Goal: Task Accomplishment & Management: Manage account settings

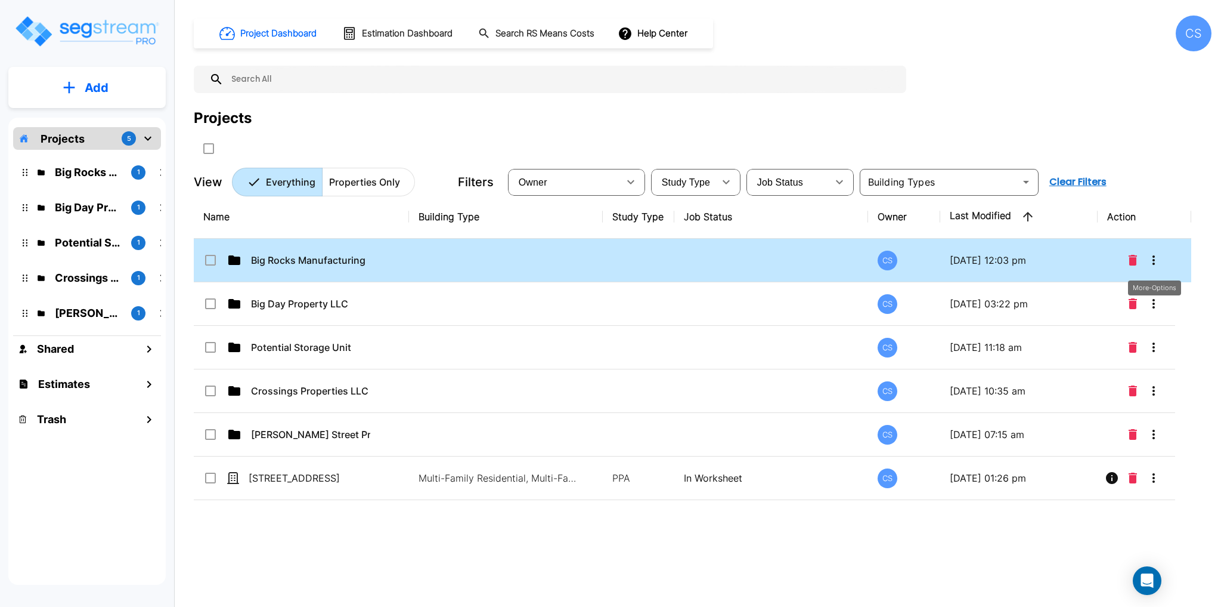
click at [1158, 259] on icon "More-Options" at bounding box center [1154, 260] width 14 height 14
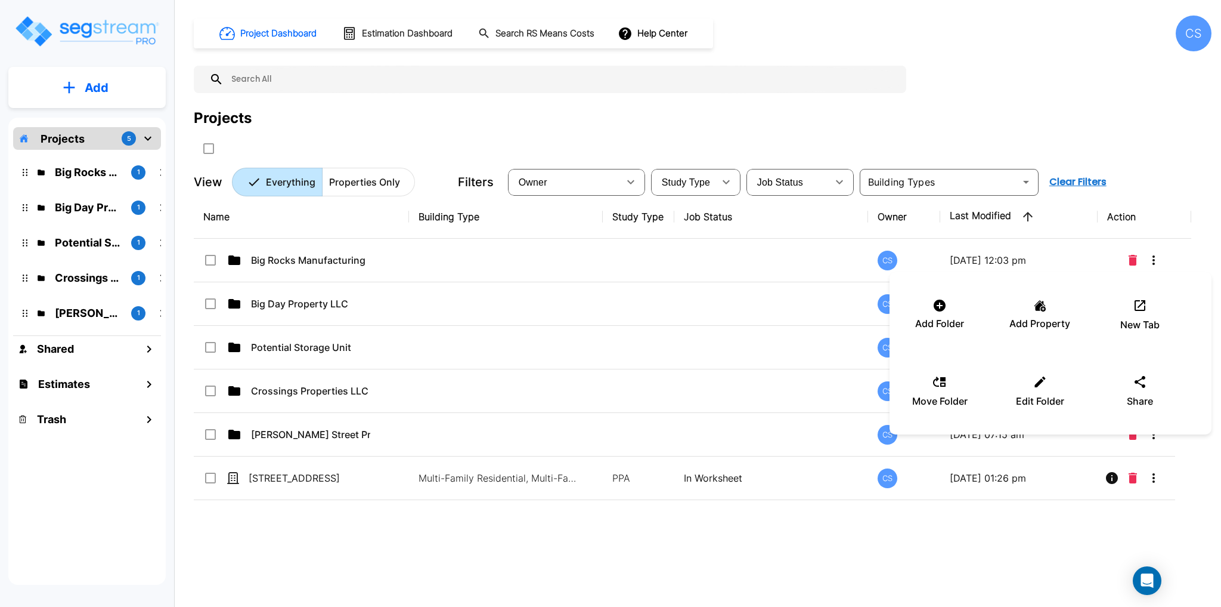
click at [1159, 261] on div at bounding box center [610, 303] width 1221 height 607
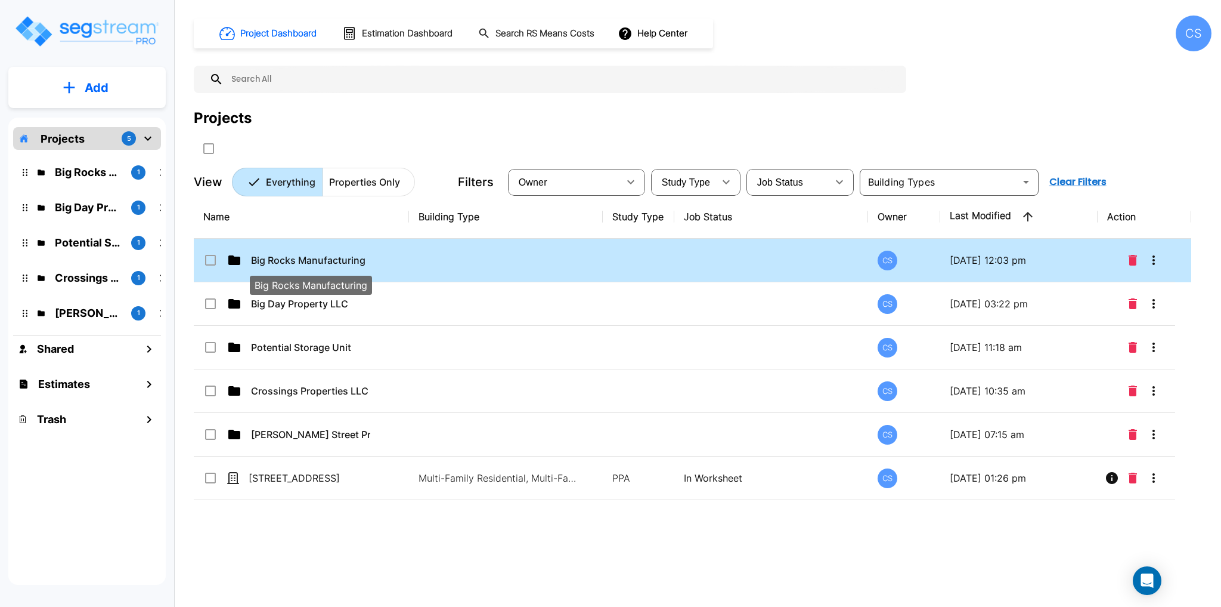
click at [315, 257] on p "Big Rocks Manufacturing" at bounding box center [310, 260] width 119 height 14
click at [318, 262] on p "Big Rocks Manufacturing" at bounding box center [310, 260] width 119 height 14
checkbox input "false"
click at [318, 262] on p "Big Rocks Manufacturing" at bounding box center [310, 260] width 119 height 14
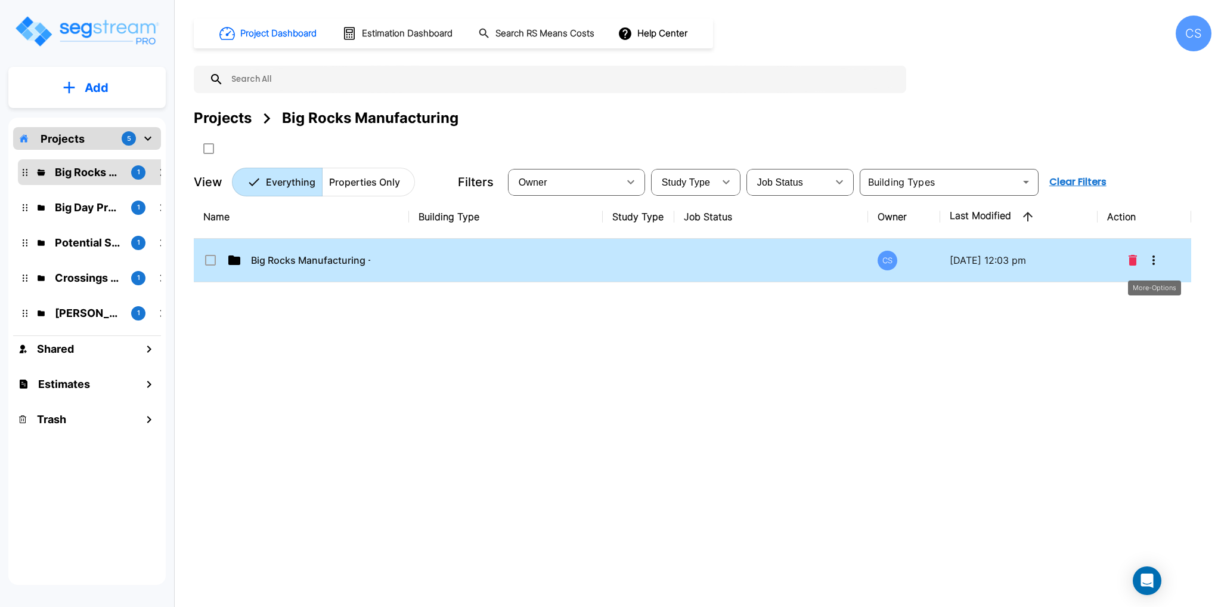
click at [1155, 265] on icon "More-Options" at bounding box center [1154, 260] width 14 height 14
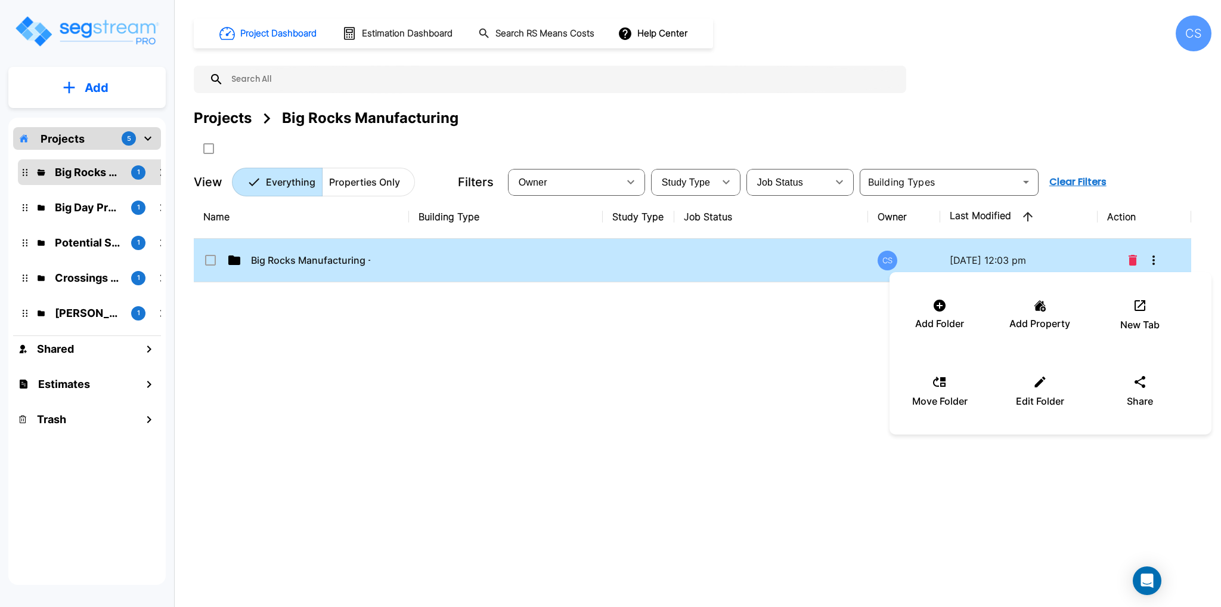
click at [1155, 265] on div at bounding box center [610, 303] width 1221 height 607
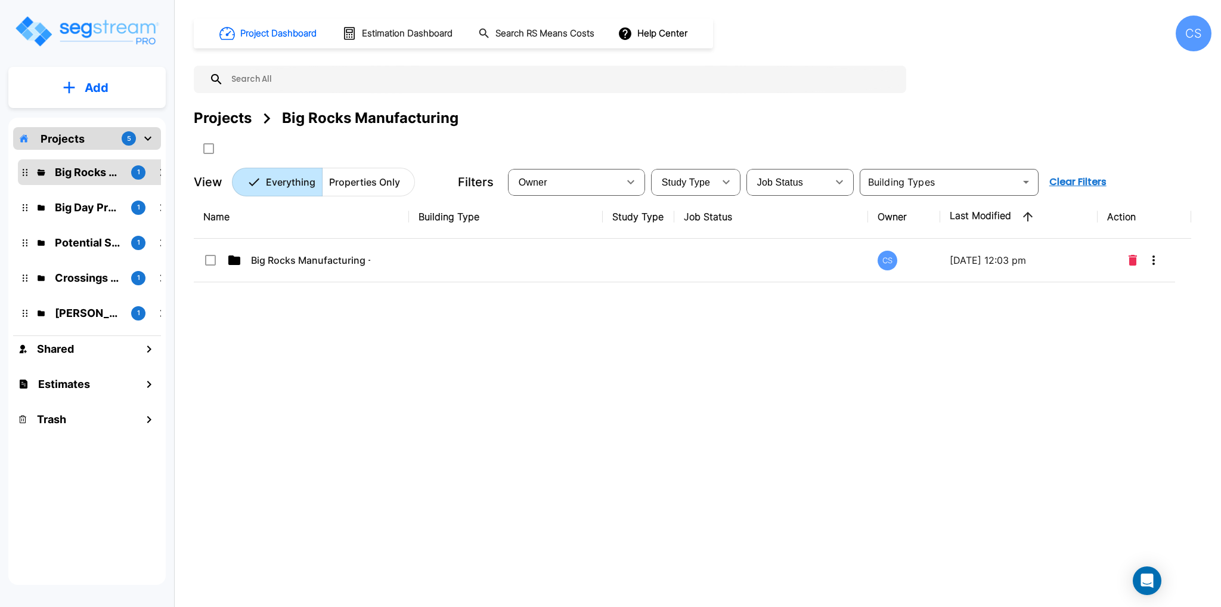
click at [785, 446] on div "Name Building Type Study Type Job Status Owner Last Modified Action Big Rocks M…" at bounding box center [693, 383] width 998 height 376
click at [97, 32] on img "mailbox folders" at bounding box center [87, 31] width 146 height 34
click at [82, 143] on p "Projects" at bounding box center [63, 139] width 44 height 16
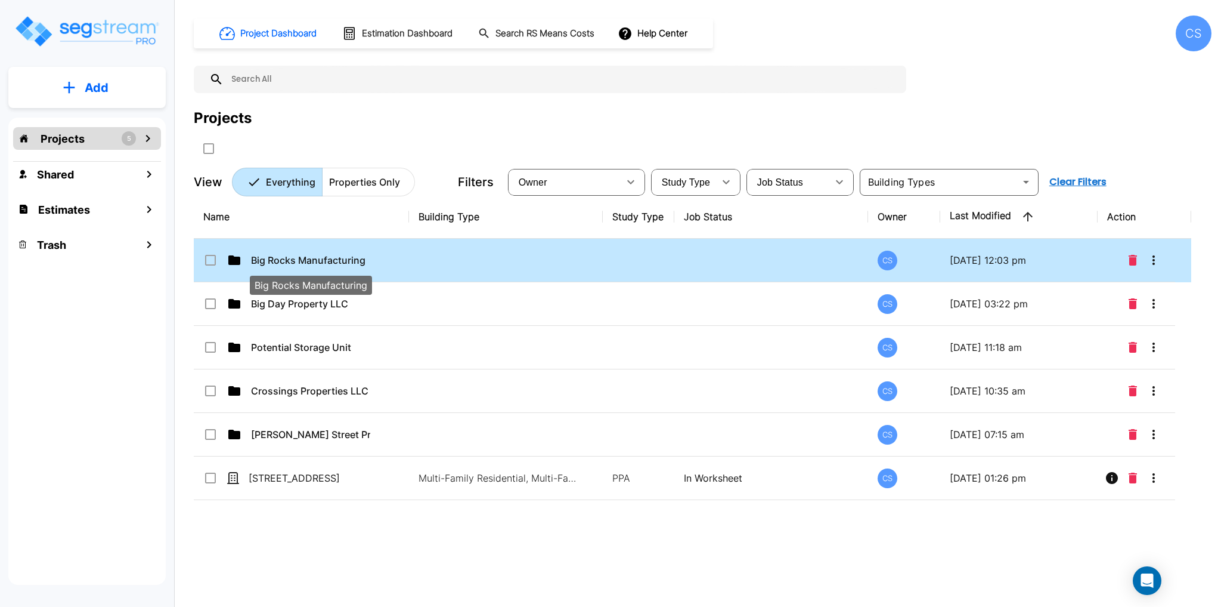
click at [281, 260] on p "Big Rocks Manufacturing" at bounding box center [310, 260] width 119 height 14
click at [206, 265] on icon at bounding box center [210, 260] width 11 height 11
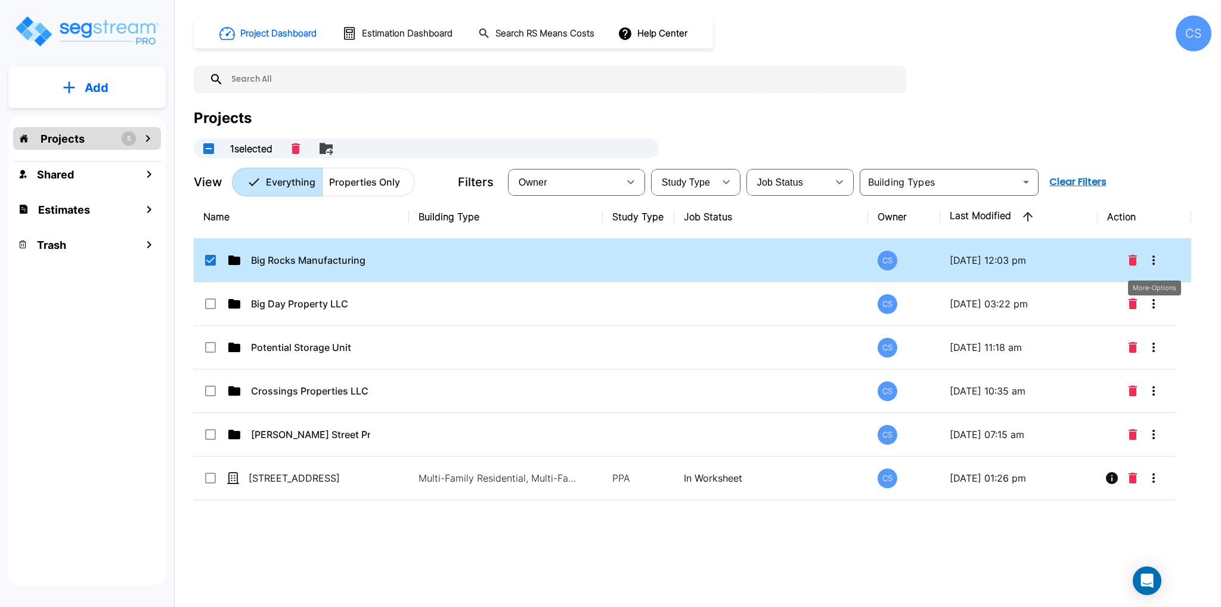
click at [1157, 258] on icon "More-Options" at bounding box center [1154, 260] width 14 height 14
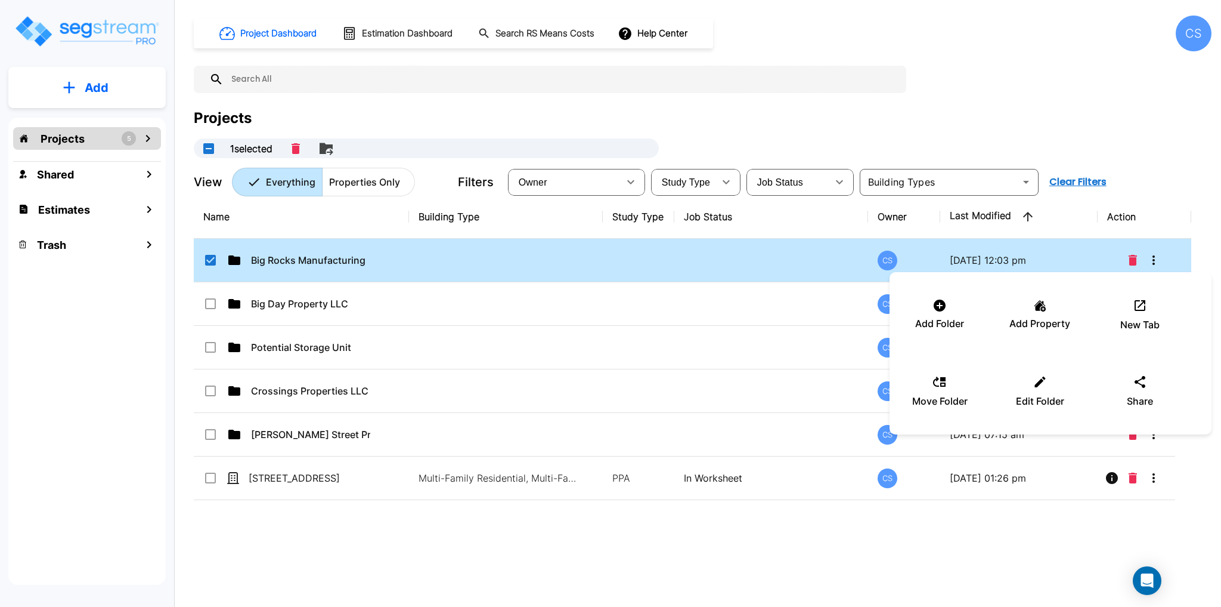
click at [1157, 258] on div at bounding box center [610, 303] width 1221 height 607
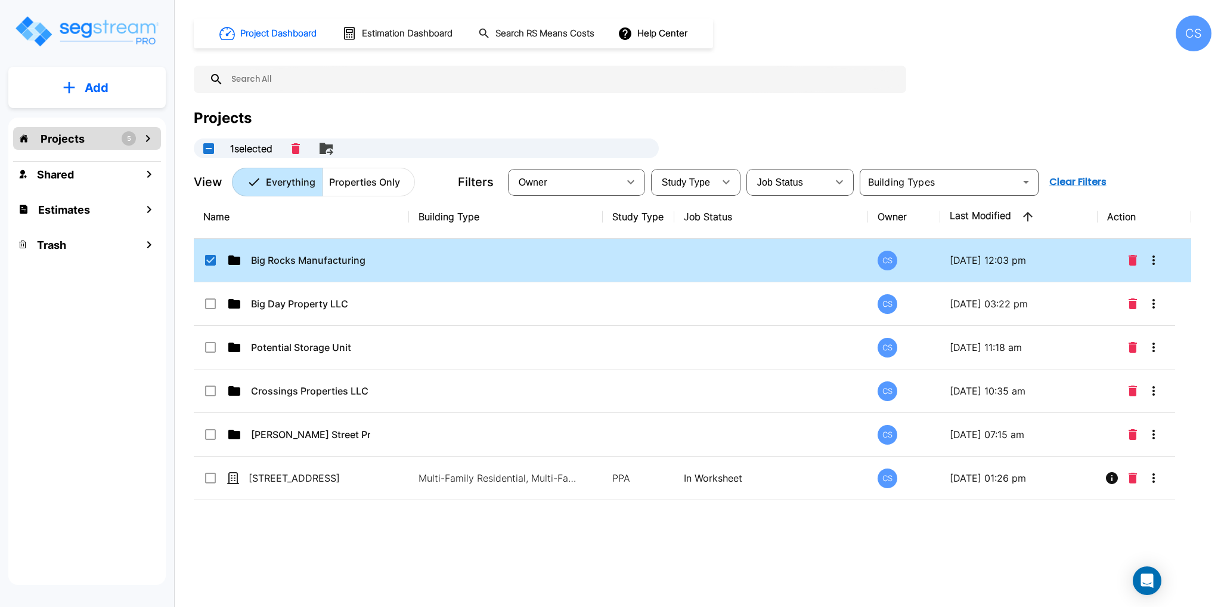
click at [208, 263] on icon at bounding box center [210, 260] width 11 height 11
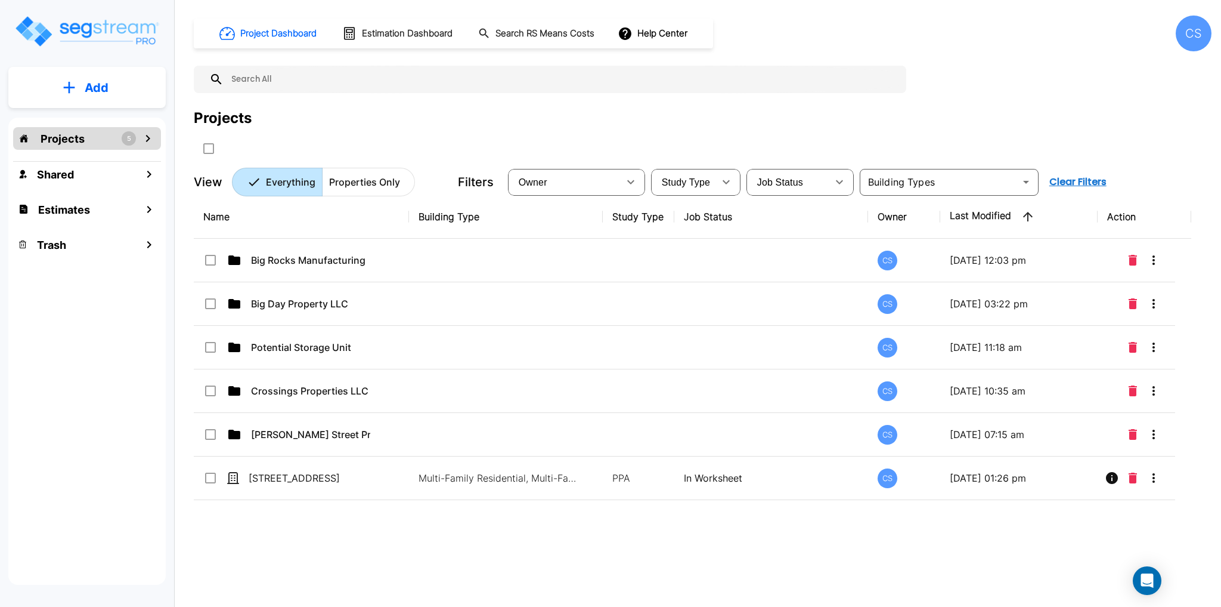
click at [291, 258] on p "Big Rocks Manufacturing" at bounding box center [310, 260] width 119 height 14
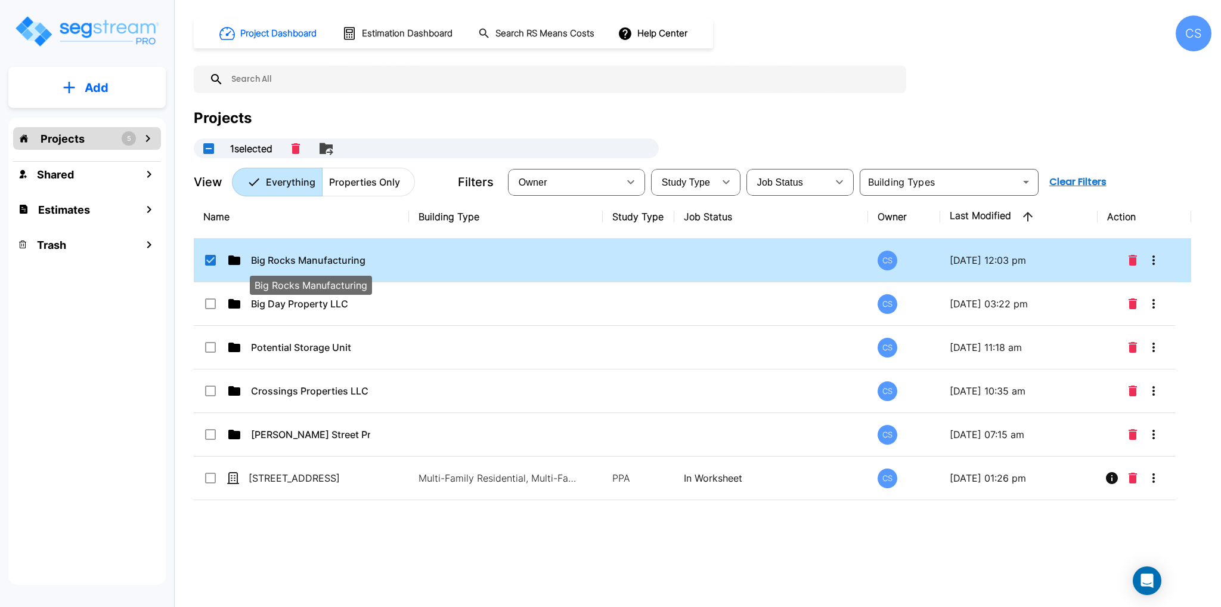
checkbox input "true"
click at [291, 258] on p "Big Rocks Manufacturing" at bounding box center [310, 260] width 119 height 14
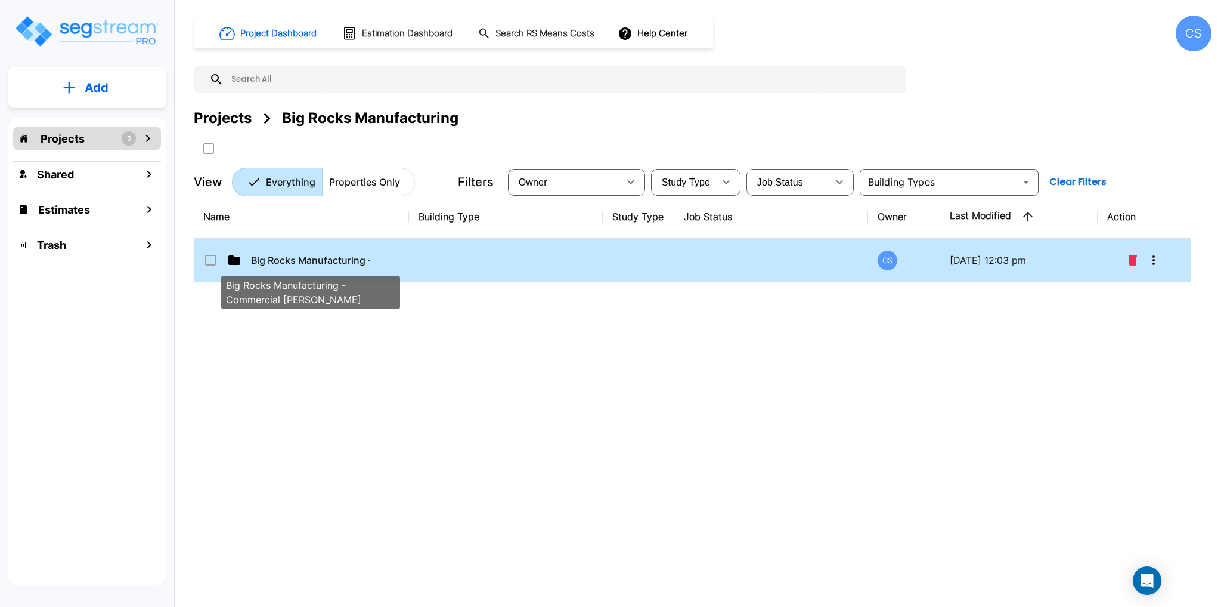
click at [288, 257] on p "Big Rocks Manufacturing - Commercial [PERSON_NAME]" at bounding box center [310, 260] width 119 height 14
checkbox input "true"
click at [290, 257] on p "Big Rocks Manufacturing - Commercial [PERSON_NAME]" at bounding box center [310, 260] width 119 height 14
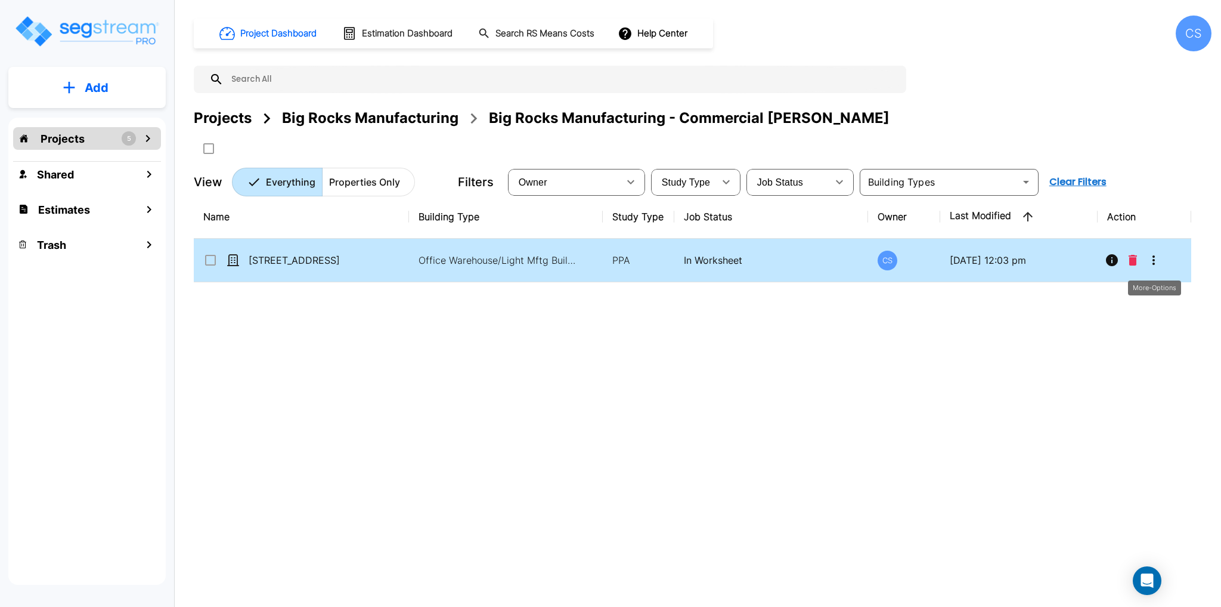
click at [1162, 262] on button "More-Options" at bounding box center [1154, 260] width 24 height 24
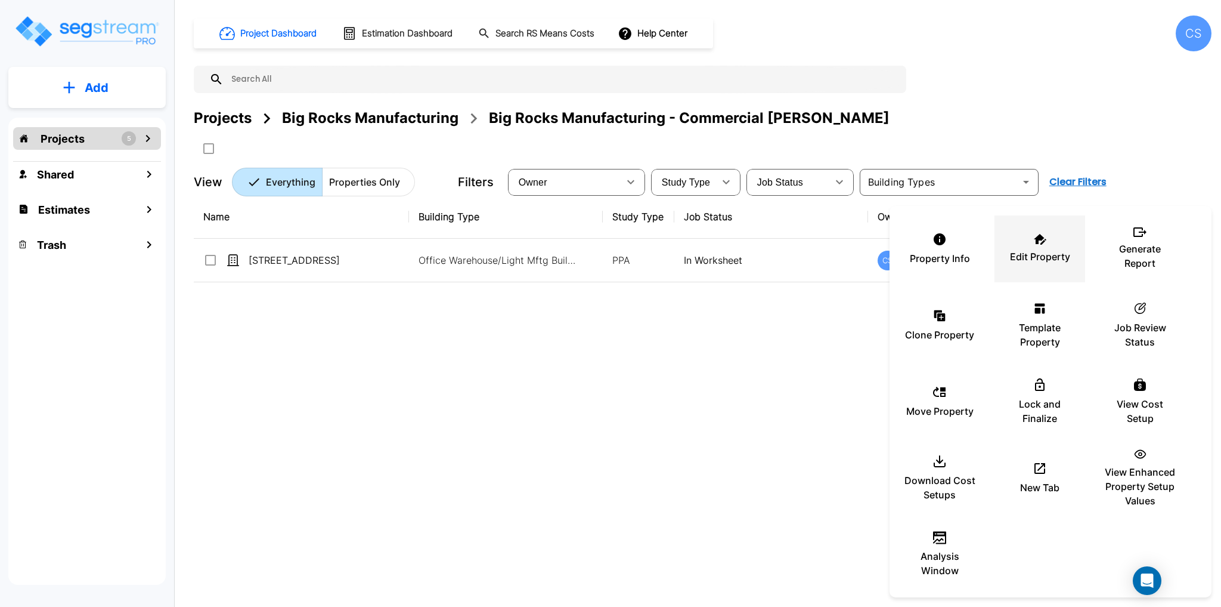
click at [1056, 243] on div "Edit Property" at bounding box center [1040, 249] width 72 height 60
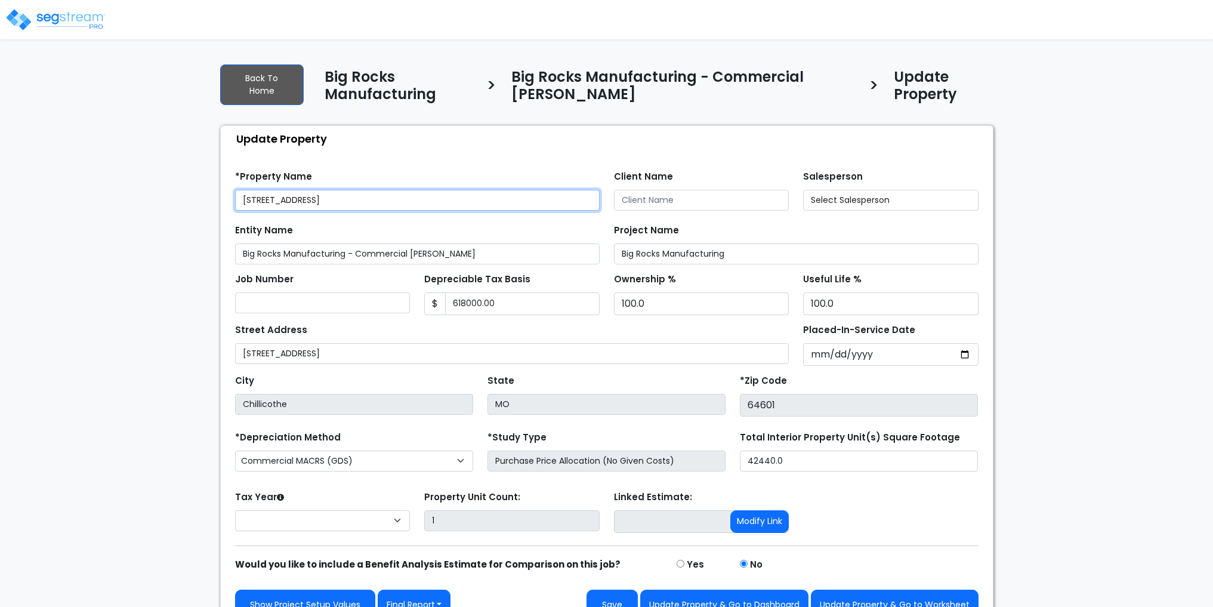
type input "618,000.00"
select select "2023"
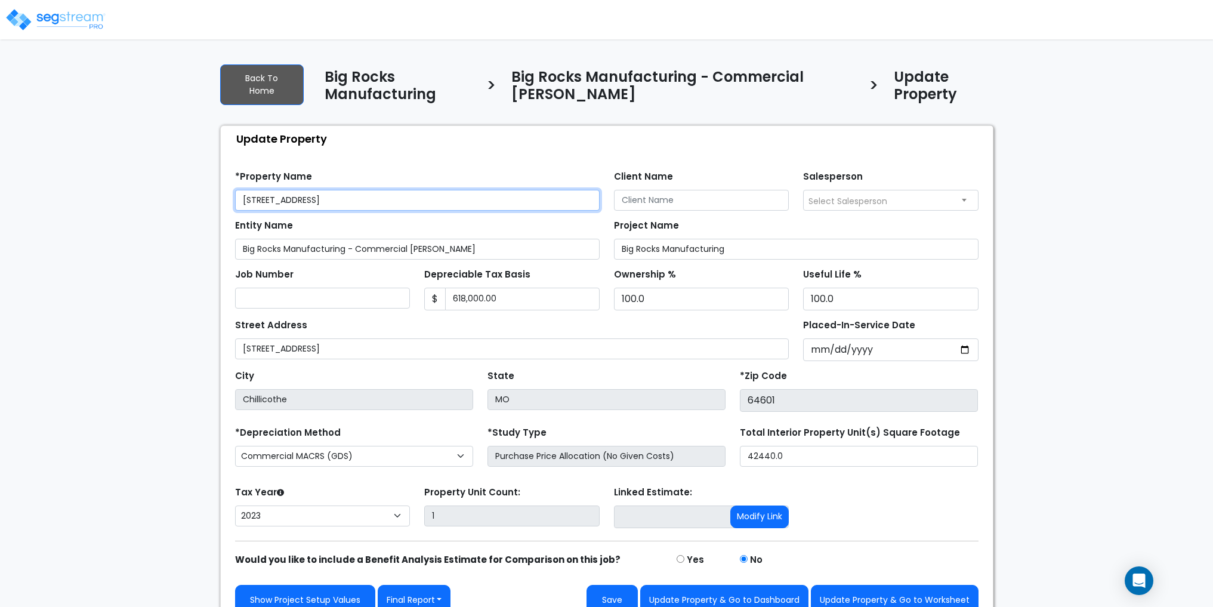
scroll to position [18, 0]
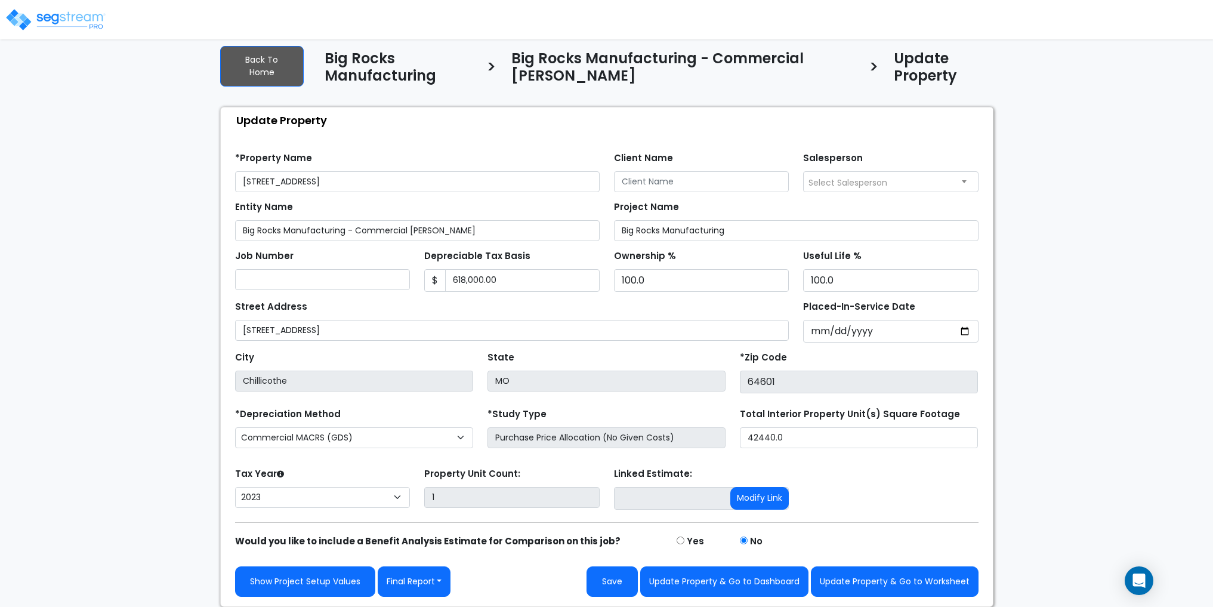
click at [177, 241] on div "We are Building your Property. So please grab a coffee and let us do the heavy …" at bounding box center [606, 320] width 1213 height 573
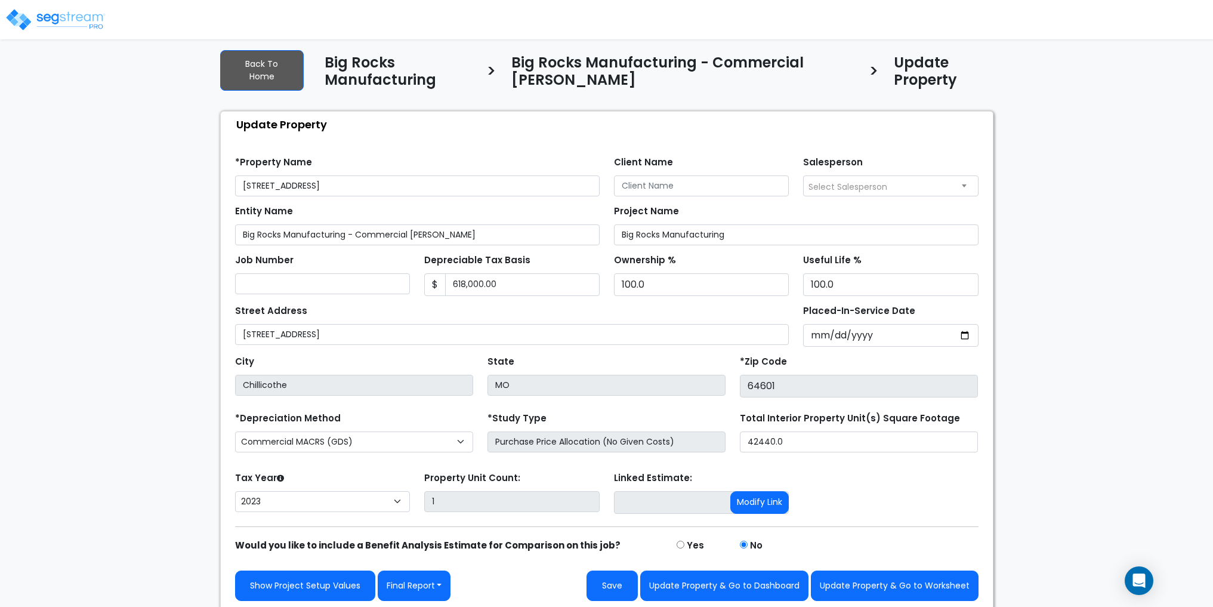
scroll to position [0, 0]
